Goal: Information Seeking & Learning: Find specific fact

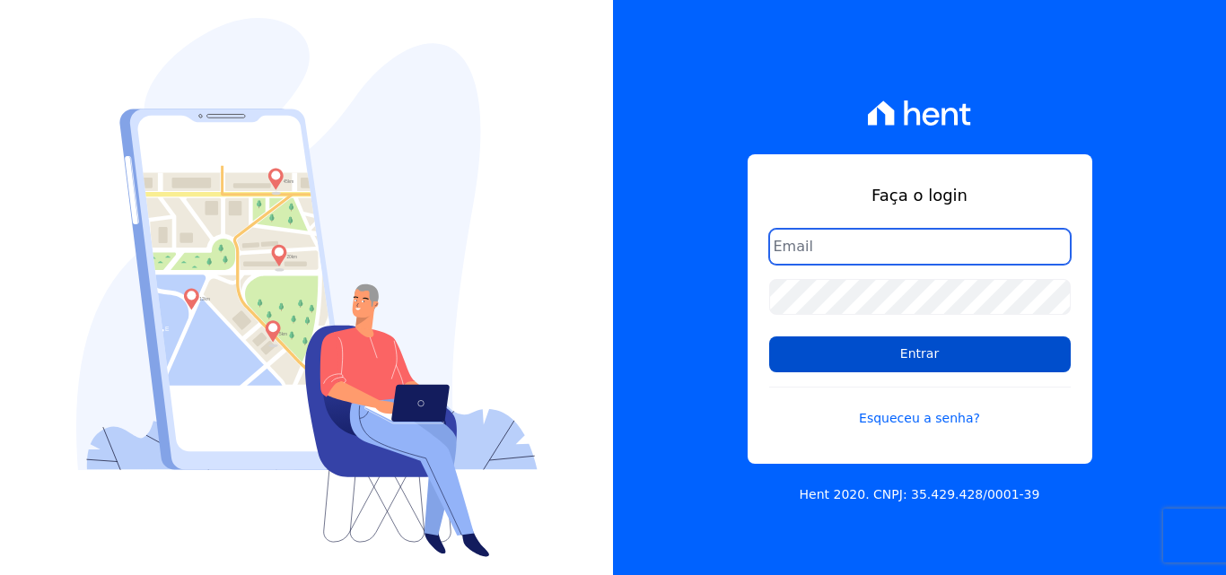
type input "[EMAIL_ADDRESS][DOMAIN_NAME]"
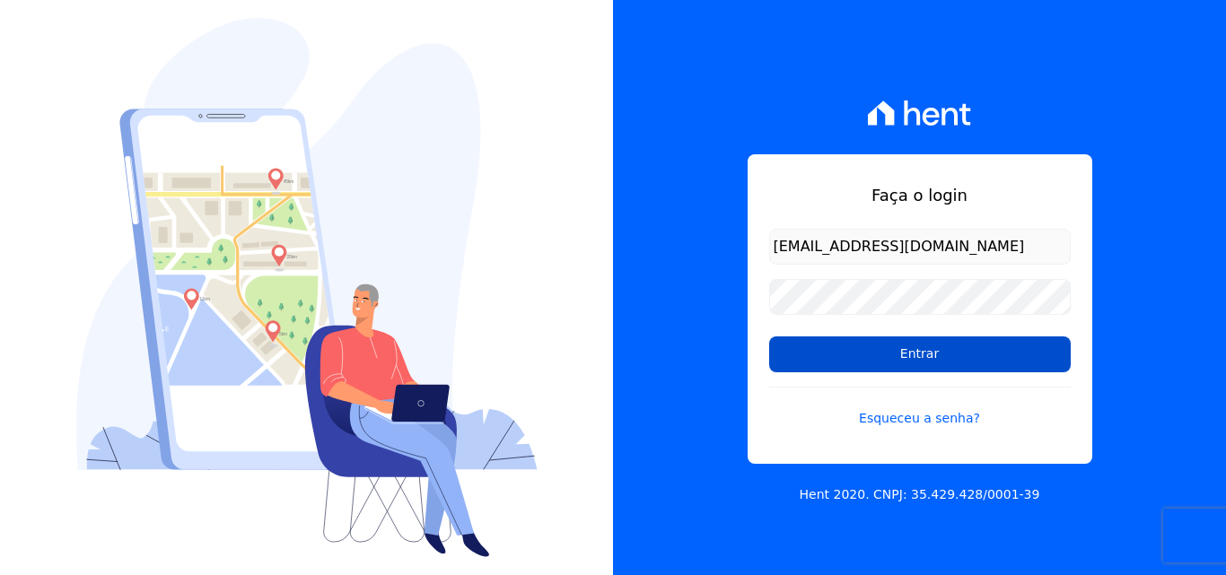
click at [871, 350] on input "Entrar" at bounding box center [920, 355] width 302 height 36
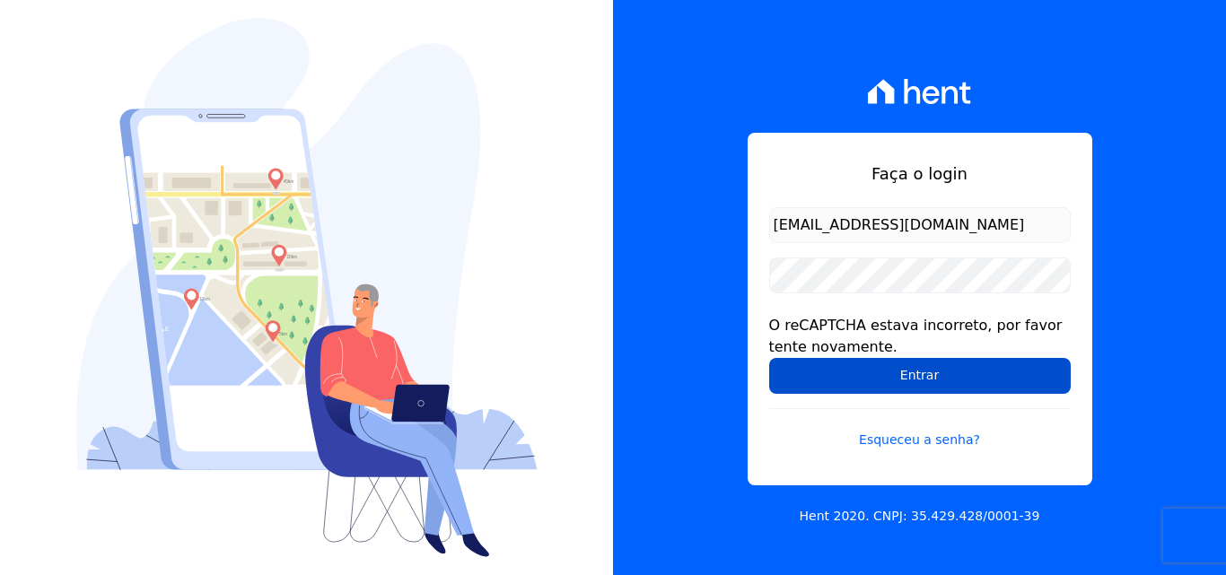
click at [879, 376] on input "Entrar" at bounding box center [920, 376] width 302 height 36
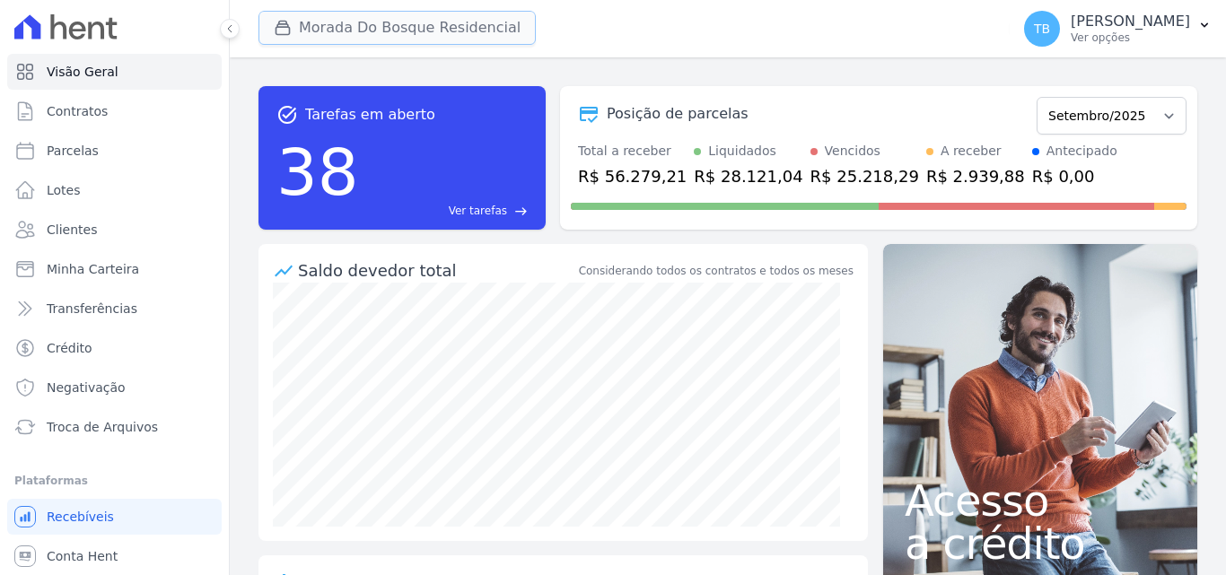
click at [434, 26] on button "Morada Do Bosque Residencial" at bounding box center [396, 28] width 277 height 34
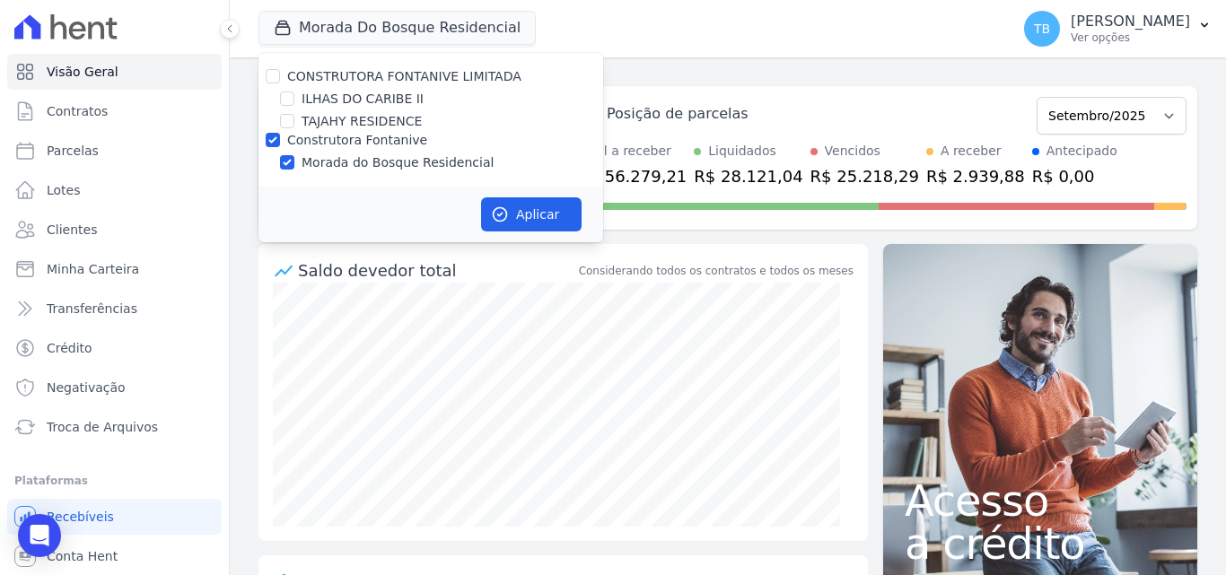
click at [258, 144] on div "task_alt Tarefas em aberto 38 Ver tarefas east Posição de parcelas [GEOGRAPHIC_…" at bounding box center [728, 316] width 996 height 518
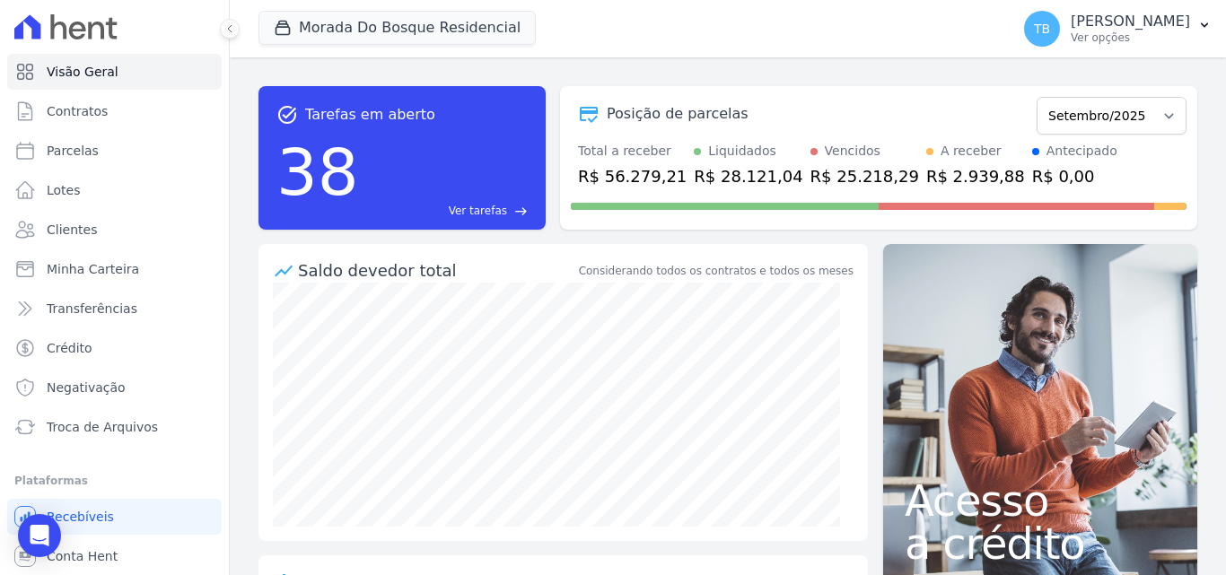
drag, startPoint x: 319, startPoint y: 71, endPoint x: 311, endPoint y: 80, distance: 11.5
click at [320, 71] on div "task_alt Tarefas em aberto 38 Ver tarefas east Posição de parcelas [GEOGRAPHIC_…" at bounding box center [728, 316] width 996 height 518
click at [753, 49] on div "Morada Do Bosque Residencial CONSTRUTORA FONTANIVE LIMITADA [GEOGRAPHIC_DATA] […" at bounding box center [630, 28] width 744 height 59
click at [423, 6] on div "Morada Do Bosque Residencial CONSTRUTORA FONTANIVE LIMITADA [GEOGRAPHIC_DATA] […" at bounding box center [630, 28] width 744 height 59
click at [409, 24] on button "Morada Do Bosque Residencial" at bounding box center [396, 28] width 277 height 34
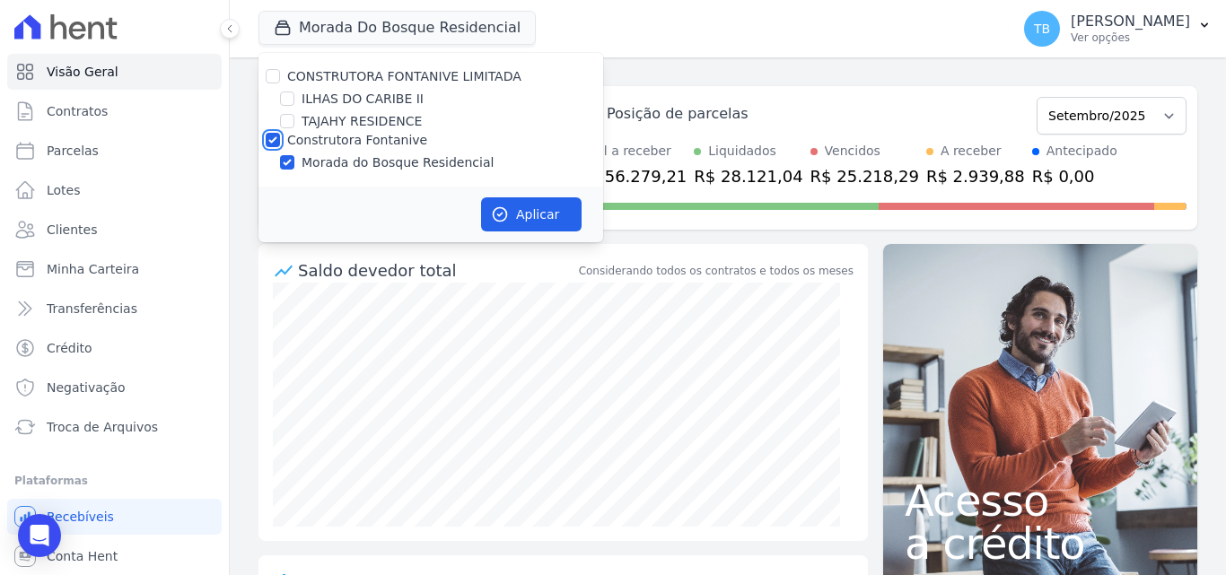
click at [267, 139] on input "Construtora Fontanive" at bounding box center [273, 140] width 14 height 14
checkbox input "false"
click at [284, 123] on input "TAJAHY RESIDENCE" at bounding box center [287, 121] width 14 height 14
checkbox input "true"
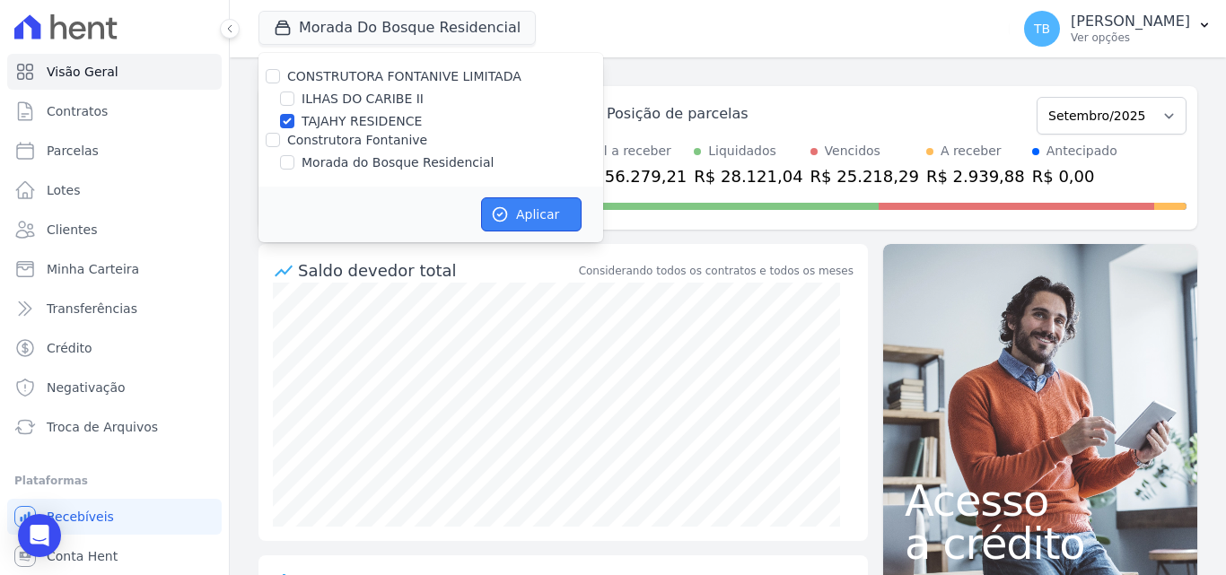
click at [522, 210] on button "Aplicar" at bounding box center [531, 214] width 101 height 34
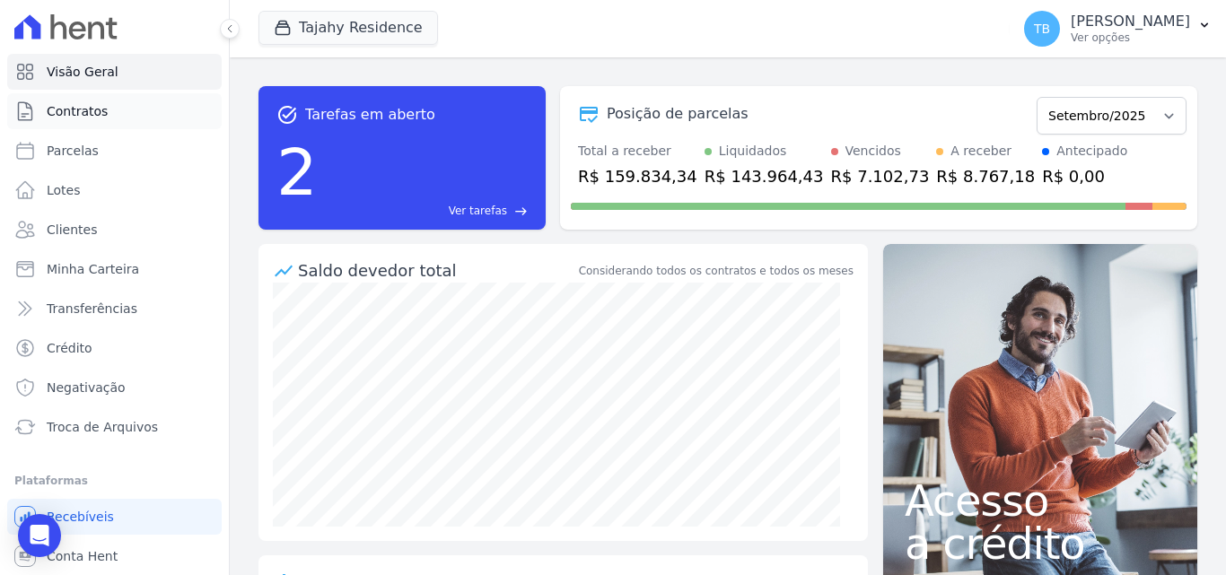
click at [135, 118] on link "Contratos" at bounding box center [114, 111] width 215 height 36
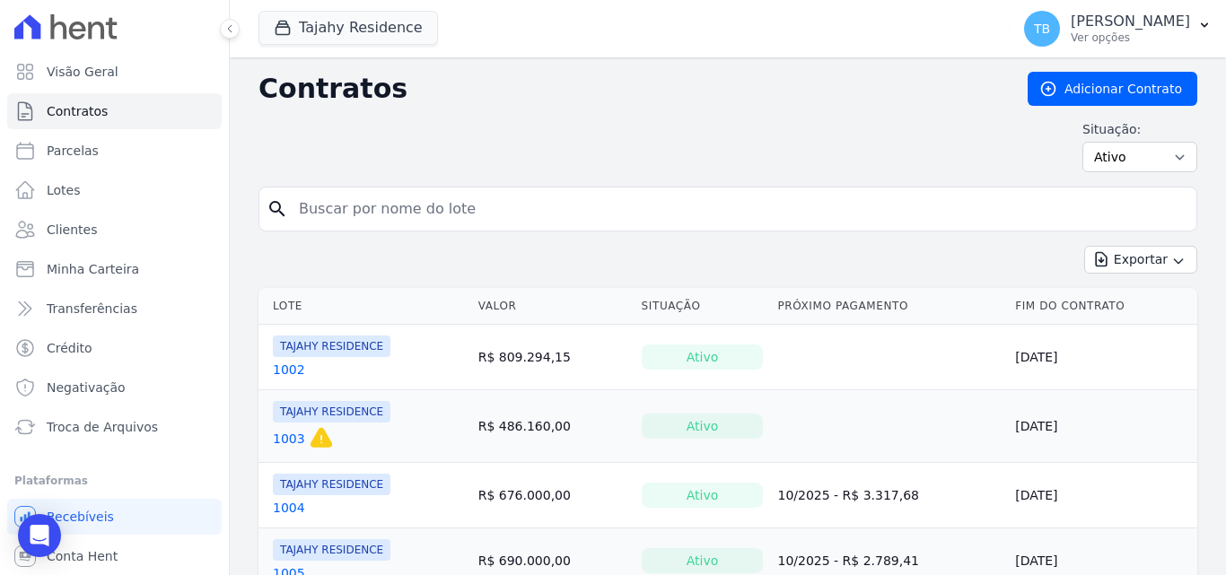
drag, startPoint x: 407, startPoint y: 203, endPoint x: 406, endPoint y: 215, distance: 11.7
click at [406, 207] on input "search" at bounding box center [738, 209] width 901 height 36
drag, startPoint x: 406, startPoint y: 210, endPoint x: 343, endPoint y: 209, distance: 62.8
click at [406, 210] on input "[PERSON_NAME]" at bounding box center [738, 209] width 901 height 36
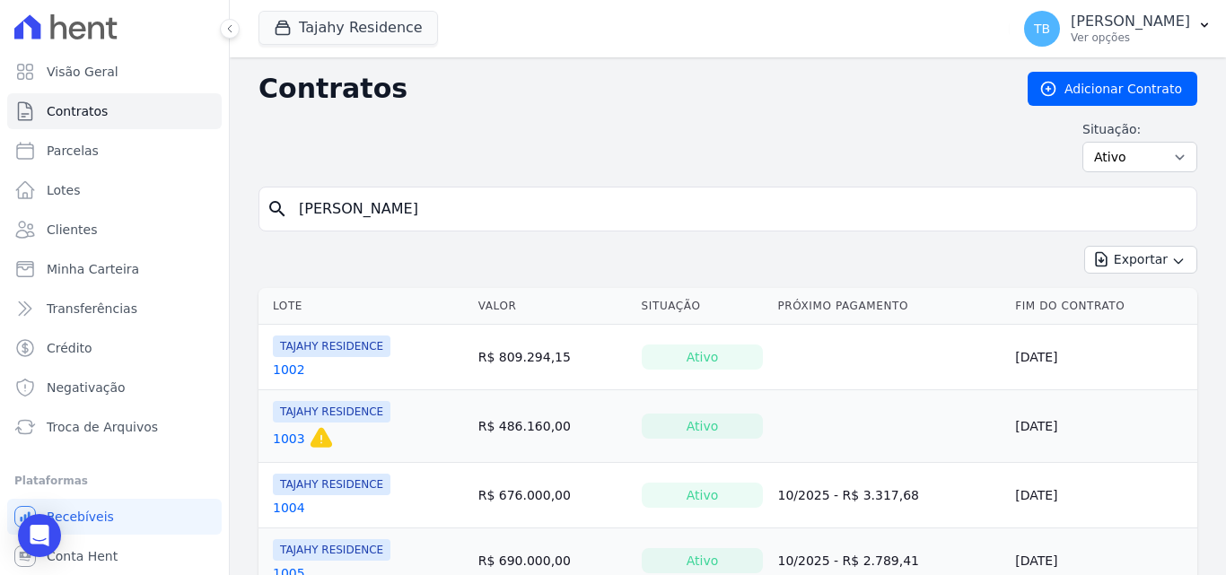
drag, startPoint x: 368, startPoint y: 215, endPoint x: 275, endPoint y: 197, distance: 95.1
type input "[PERSON_NAME]"
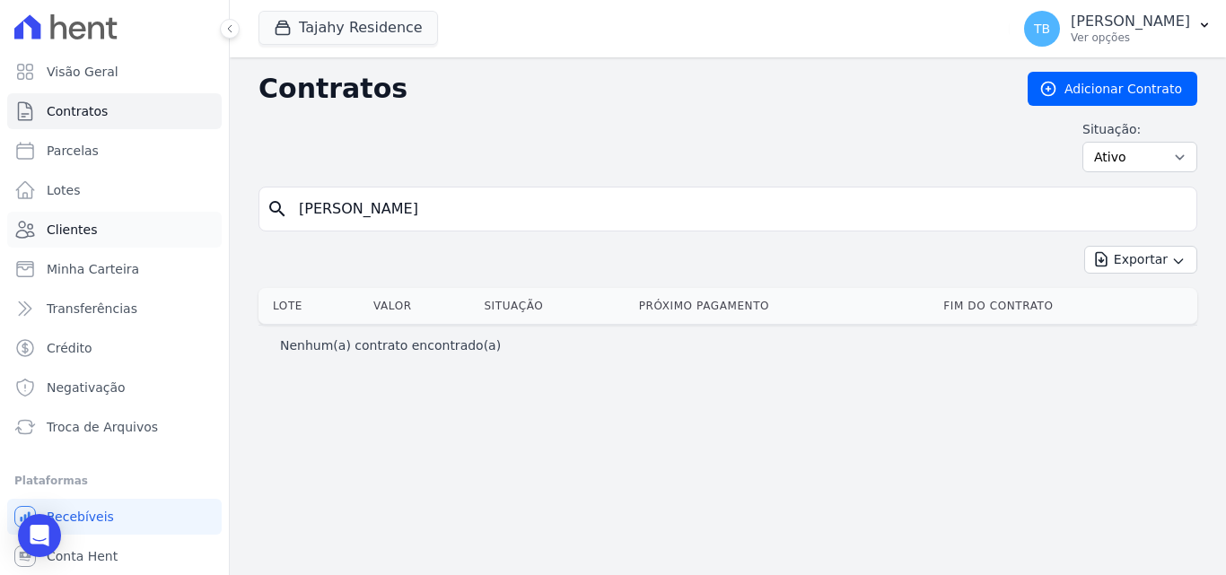
drag, startPoint x: 353, startPoint y: 212, endPoint x: 186, endPoint y: 212, distance: 166.9
click at [197, 209] on div "Visão Geral Contratos [GEOGRAPHIC_DATA] Lotes Clientes Minha Carteira Transferê…" at bounding box center [613, 287] width 1226 height 575
click at [88, 237] on span "Clientes" at bounding box center [72, 230] width 50 height 18
click at [357, 208] on input "search" at bounding box center [738, 209] width 901 height 36
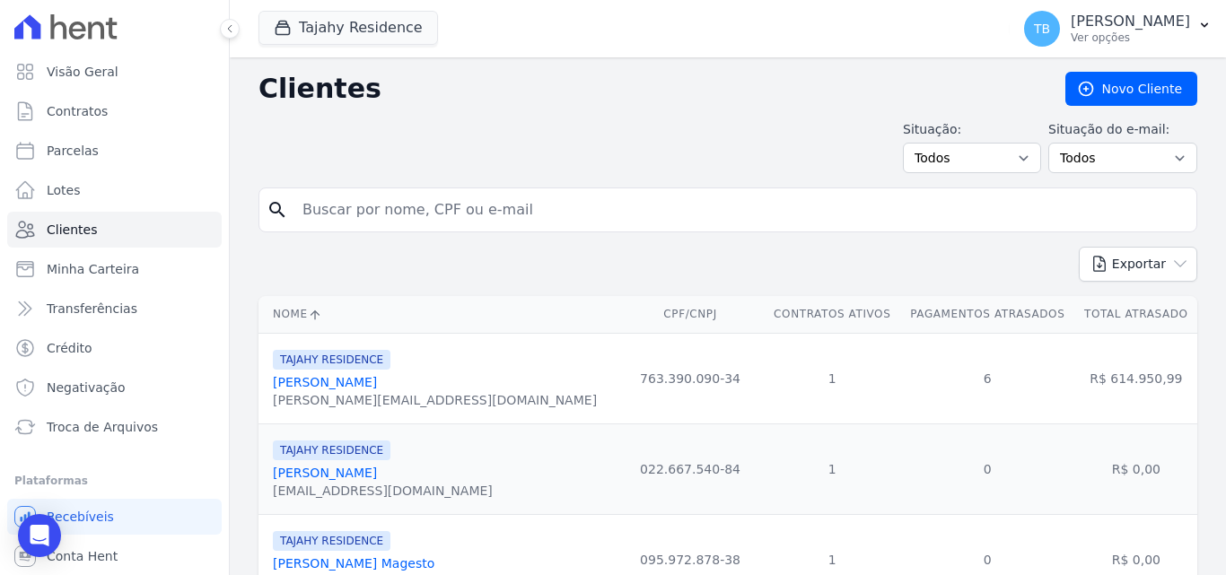
click at [368, 206] on input "search" at bounding box center [741, 210] width 898 height 36
type input "[PERSON_NAME]"
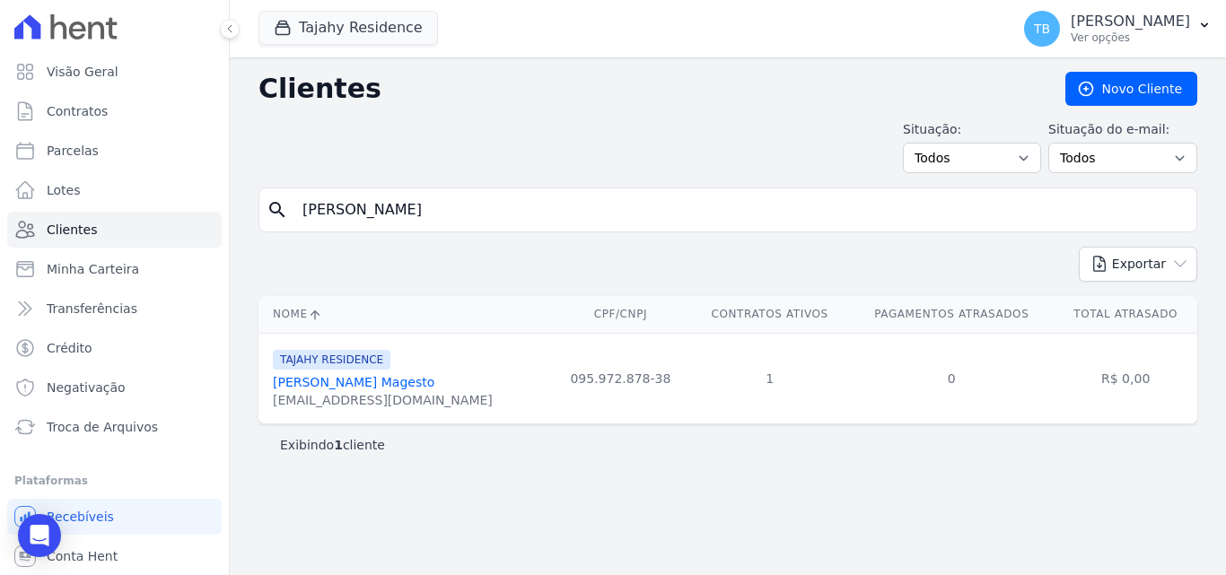
click at [322, 383] on link "[PERSON_NAME] Magesto" at bounding box center [354, 382] width 162 height 14
drag, startPoint x: 397, startPoint y: 214, endPoint x: 266, endPoint y: 216, distance: 131.1
click at [266, 216] on div "search [PERSON_NAME]" at bounding box center [727, 210] width 939 height 45
